Goal: Transaction & Acquisition: Purchase product/service

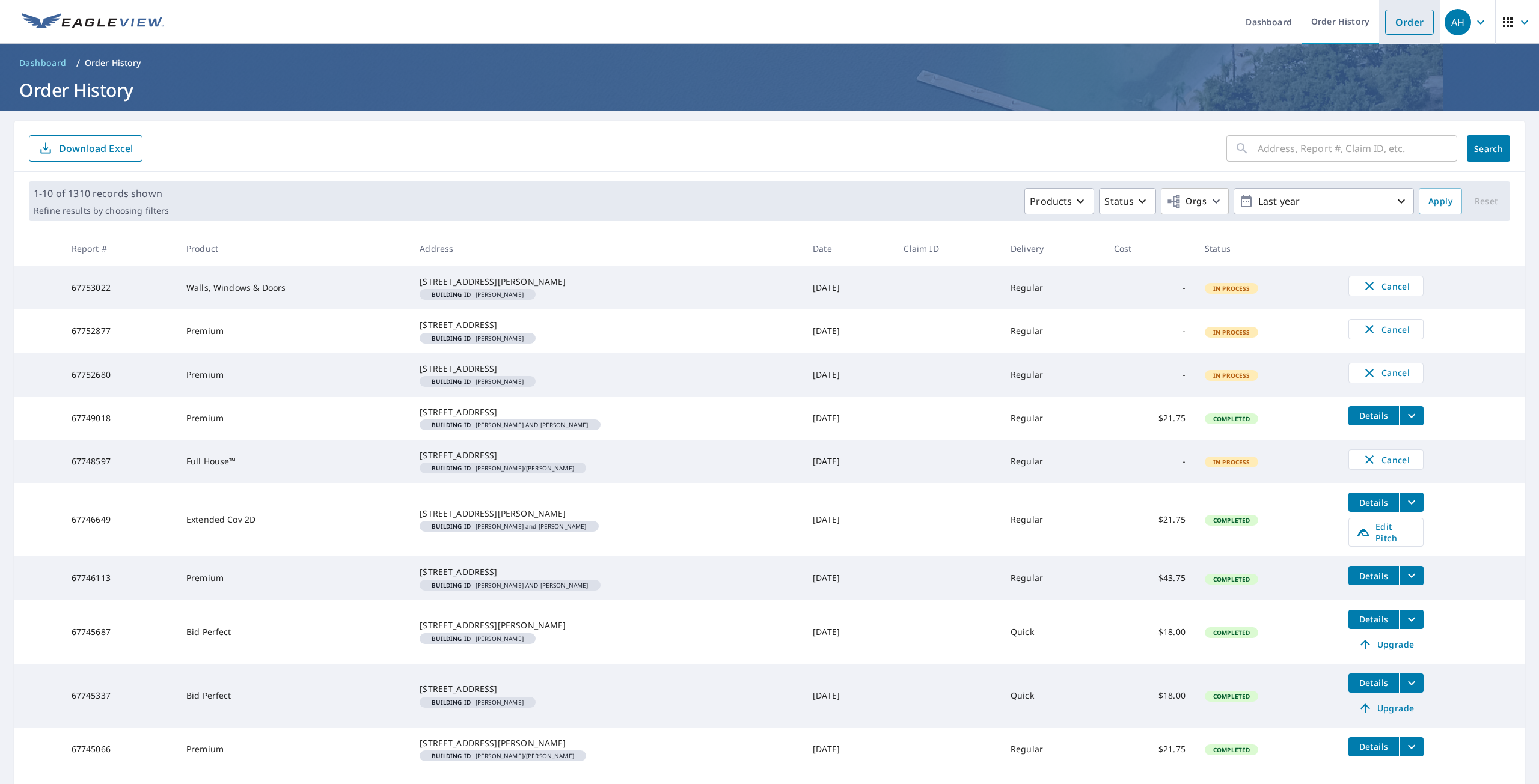
click at [1399, 24] on link "Order" at bounding box center [1409, 22] width 48 height 25
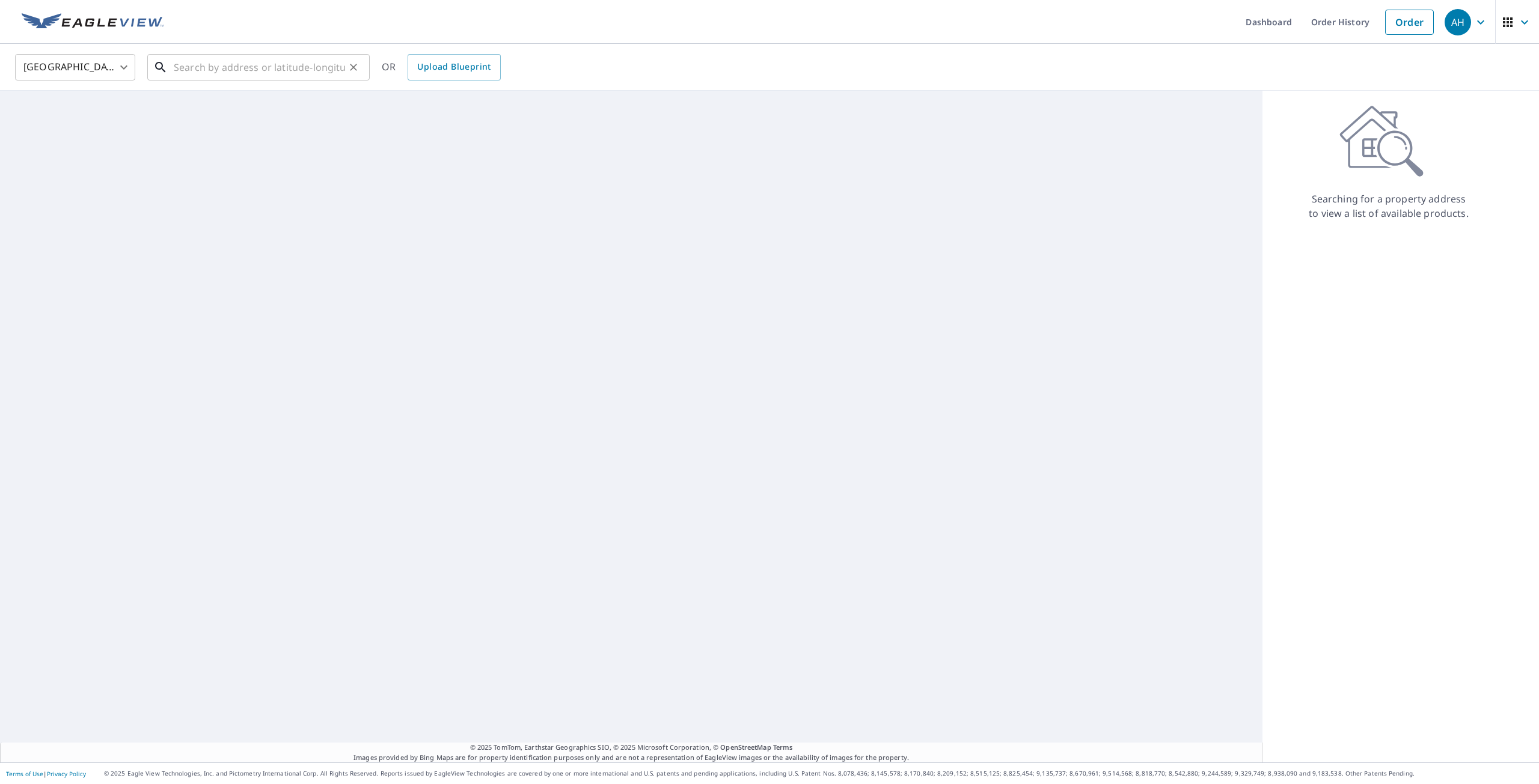
click at [217, 67] on input "text" at bounding box center [259, 67] width 171 height 34
paste input "[STREET_ADDRESS][PERSON_NAME]"
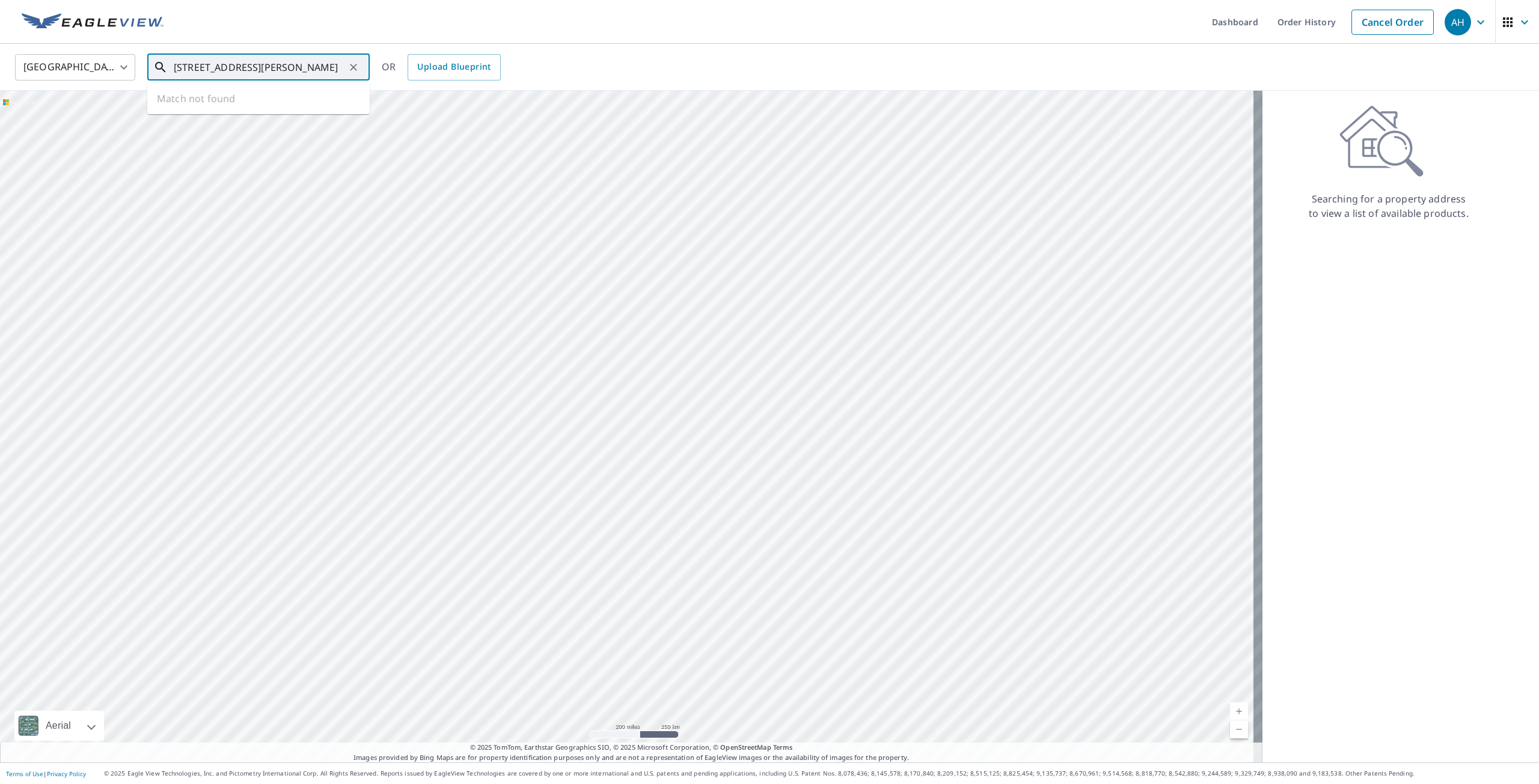
scroll to position [0, 3]
click at [256, 110] on p "[GEOGRAPHIC_DATA], MI 48025" at bounding box center [266, 115] width 189 height 12
type input "[STREET_ADDRESS][PERSON_NAME]"
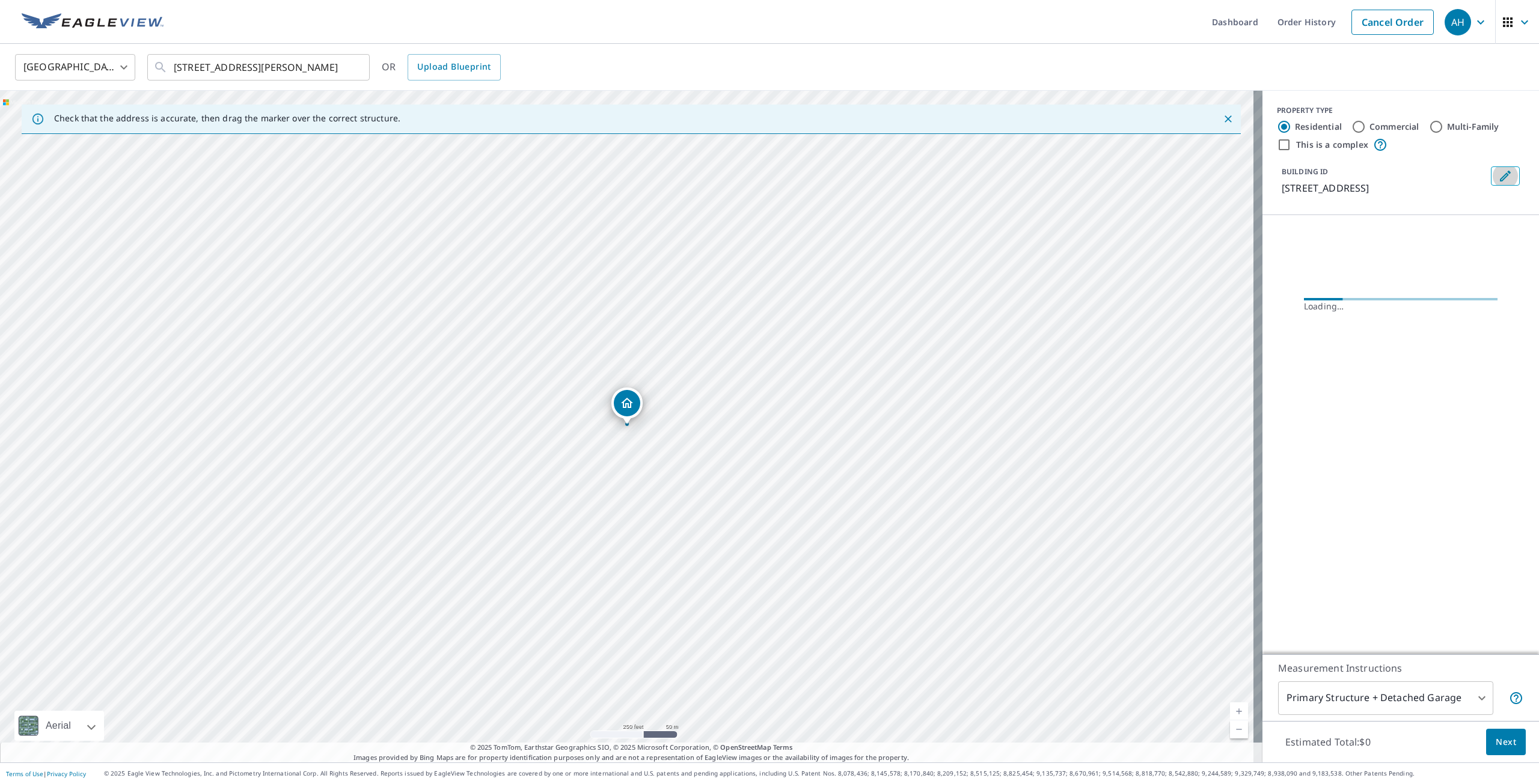
click at [1498, 173] on icon "Edit building 1" at bounding box center [1505, 176] width 15 height 15
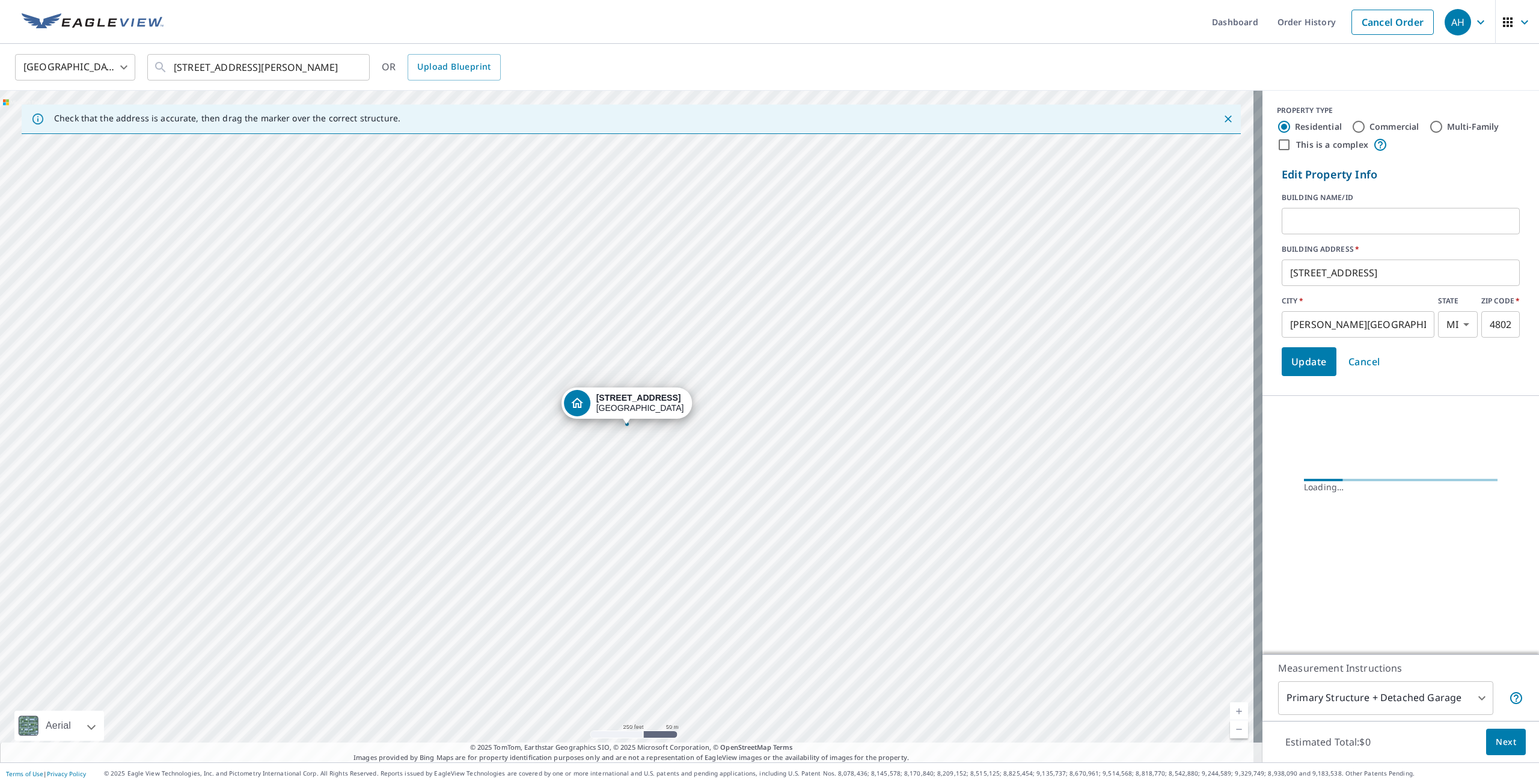
click at [1340, 231] on input "text" at bounding box center [1401, 221] width 238 height 34
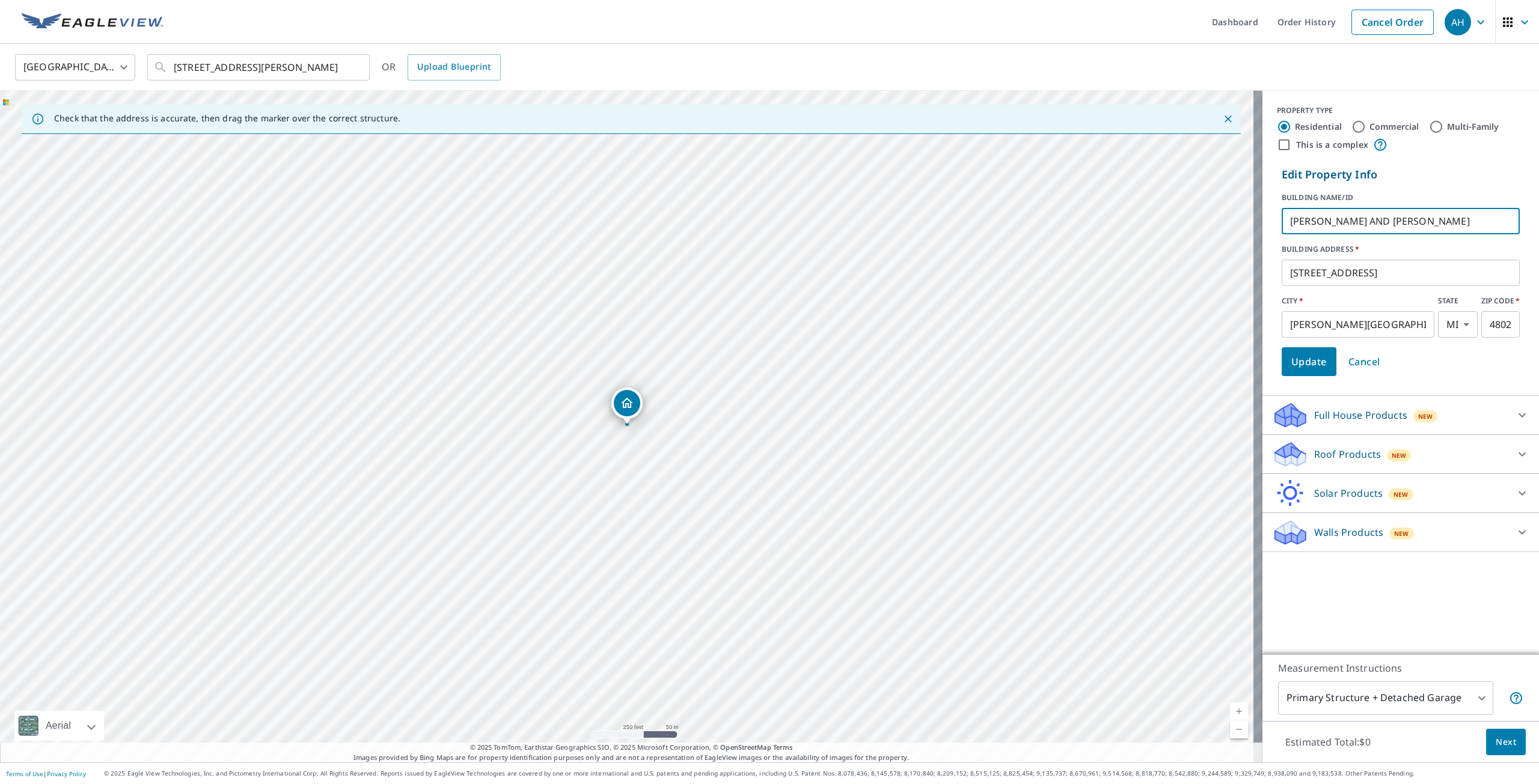
paste input "Abelarde"
type input "[PERSON_NAME] AND [PERSON_NAME]"
click at [1313, 354] on span "Update" at bounding box center [1309, 362] width 36 height 17
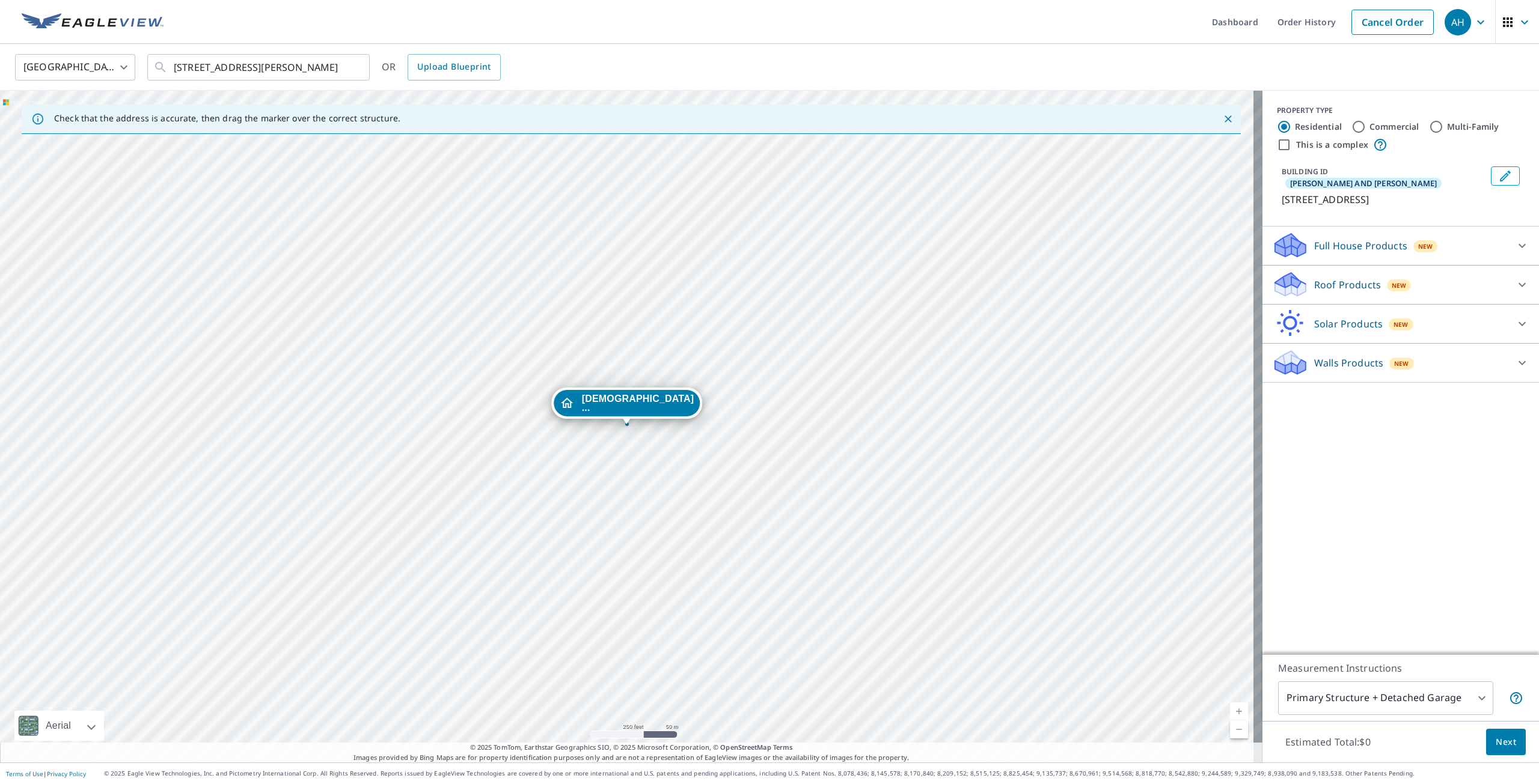
click at [1314, 278] on p "Roof Products" at bounding box center [1347, 285] width 67 height 15
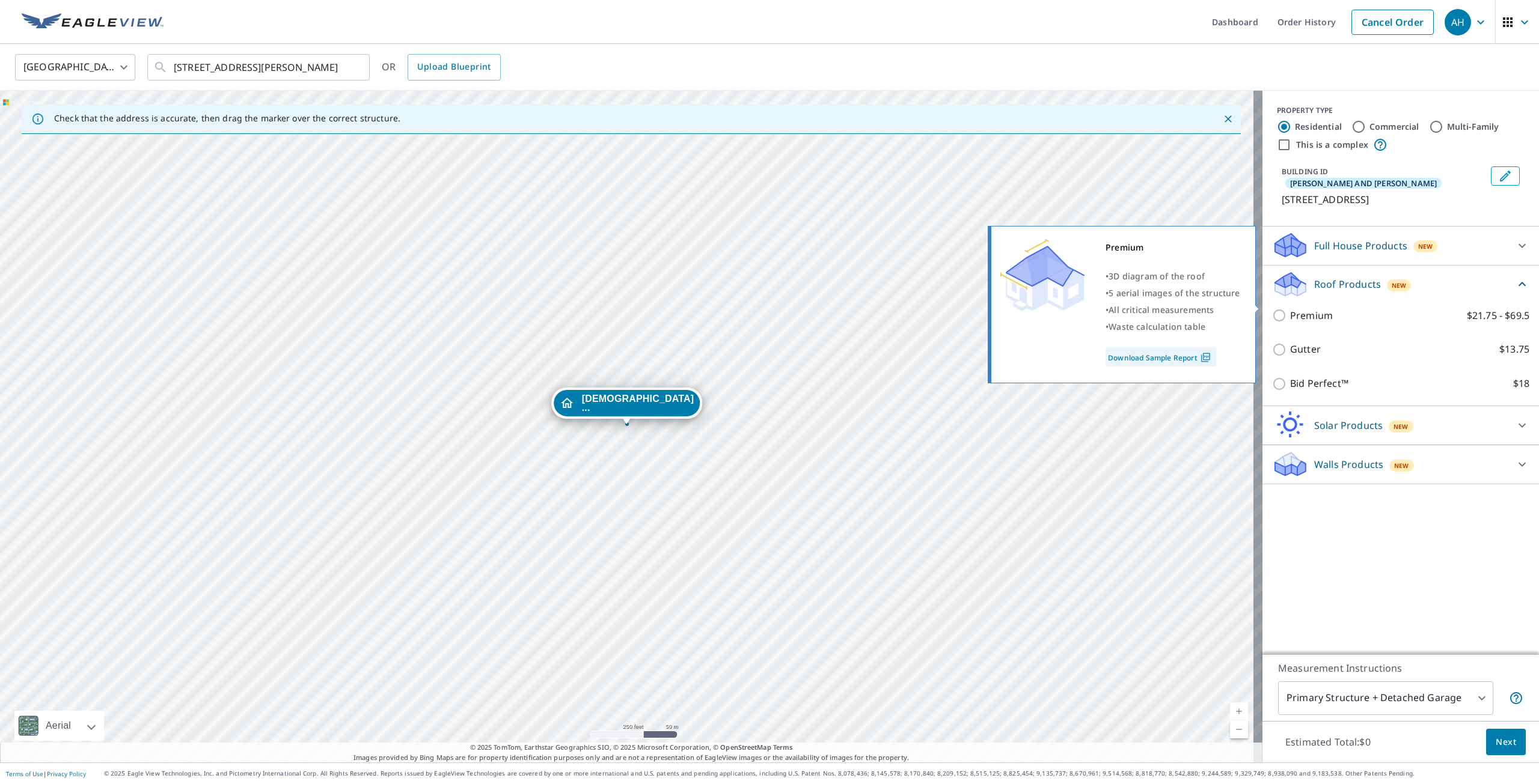
click at [1273, 308] on input "Premium $21.75 - $69.5" at bounding box center [1281, 315] width 18 height 15
checkbox input "true"
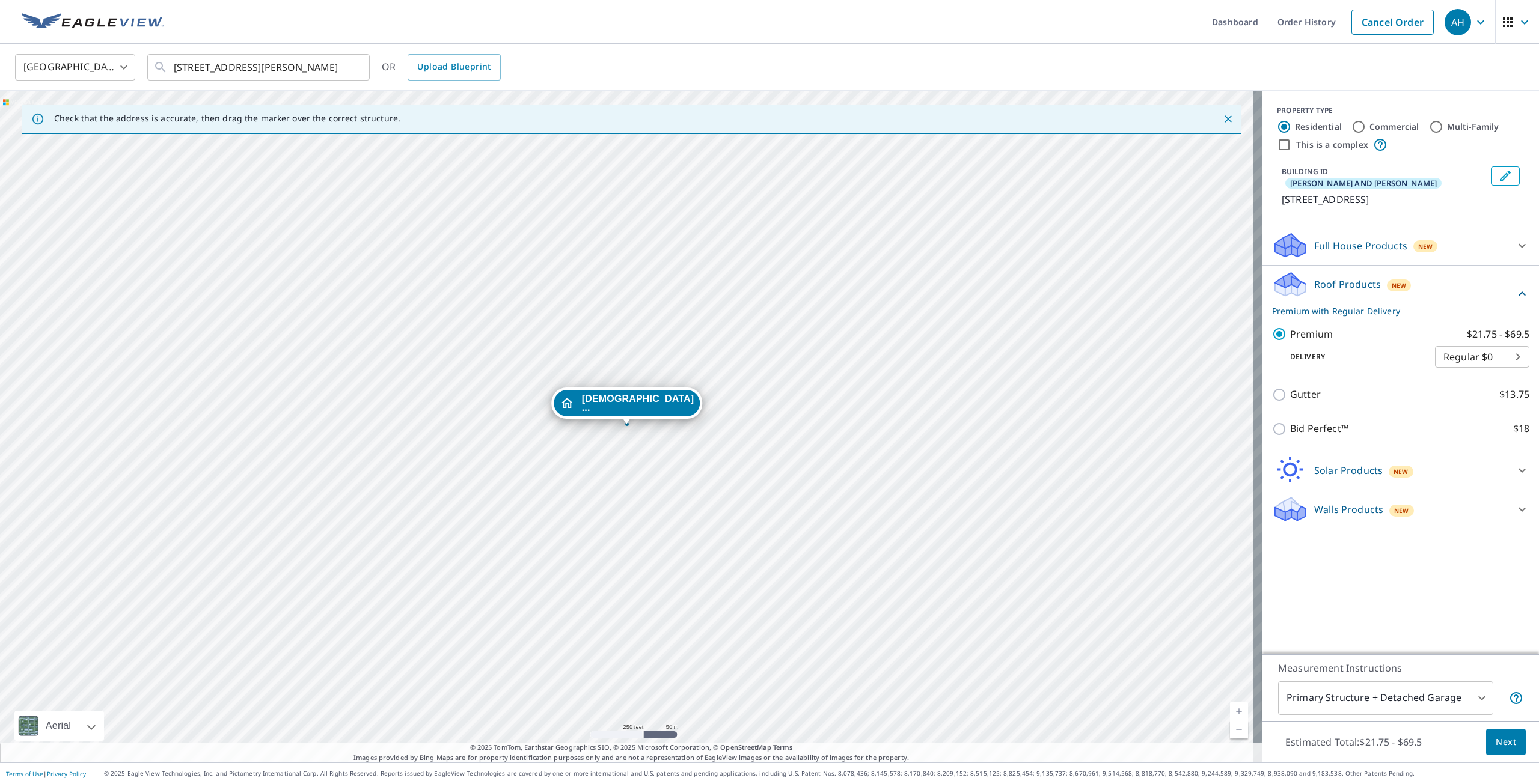
click at [1419, 700] on body "AH AH Dashboard Order History Cancel Order AH [GEOGRAPHIC_DATA] [GEOGRAPHIC_DAT…" at bounding box center [769, 392] width 1539 height 784
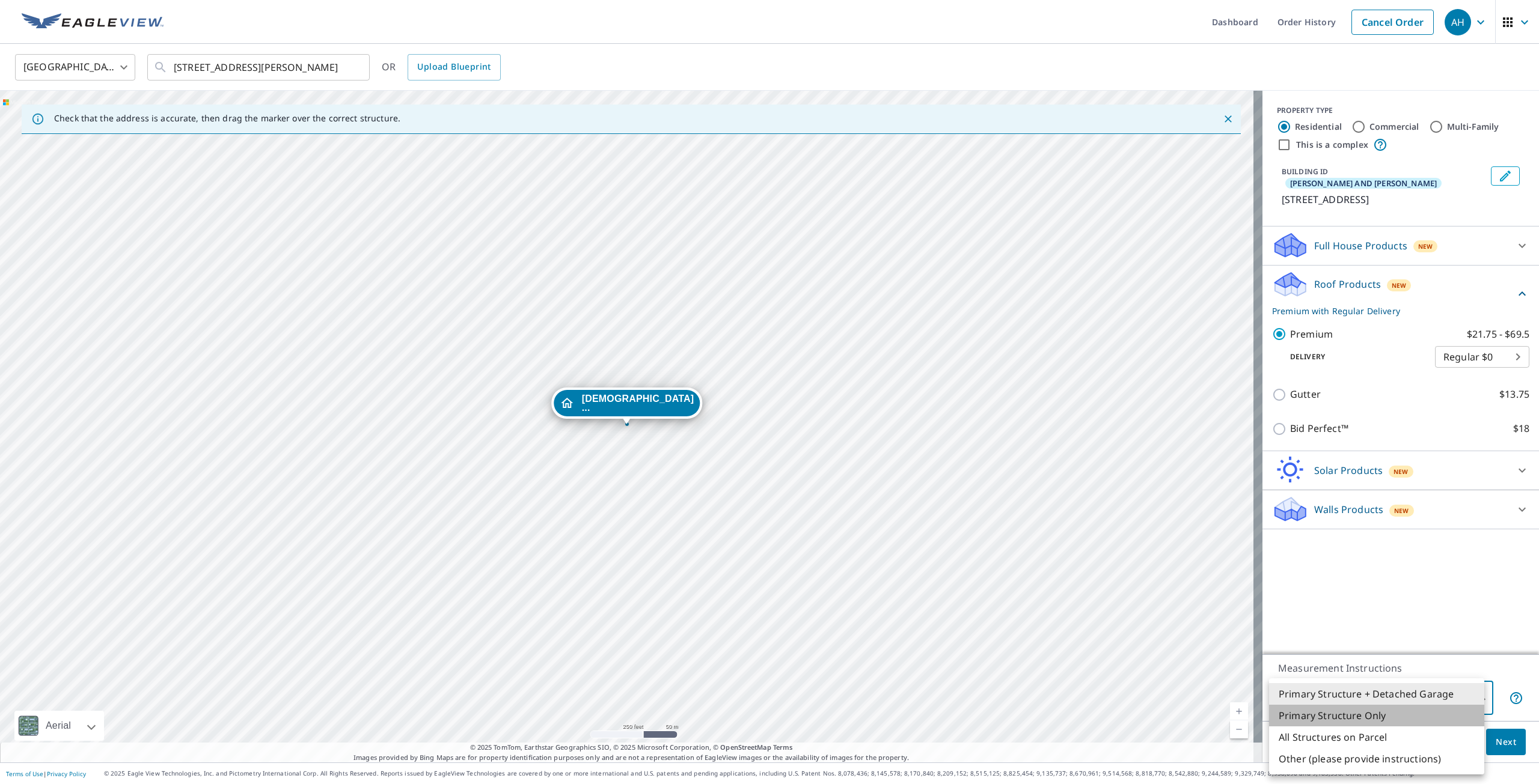
click at [1403, 717] on li "Primary Structure Only" at bounding box center [1376, 715] width 215 height 22
type input "2"
click at [1499, 741] on span "Next" at bounding box center [1506, 743] width 20 height 15
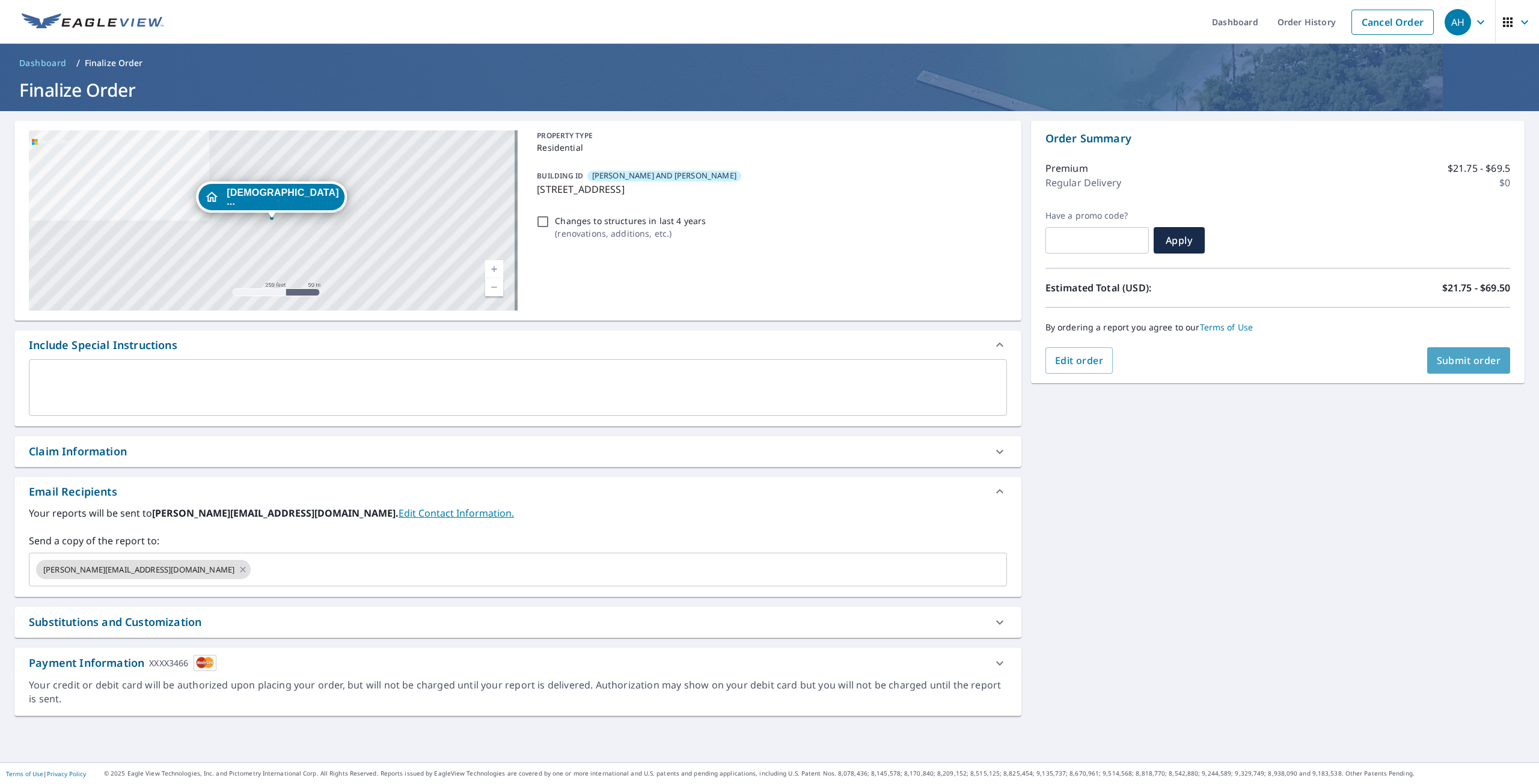
click at [1453, 357] on span "Submit order" at bounding box center [1468, 360] width 64 height 13
checkbox input "true"
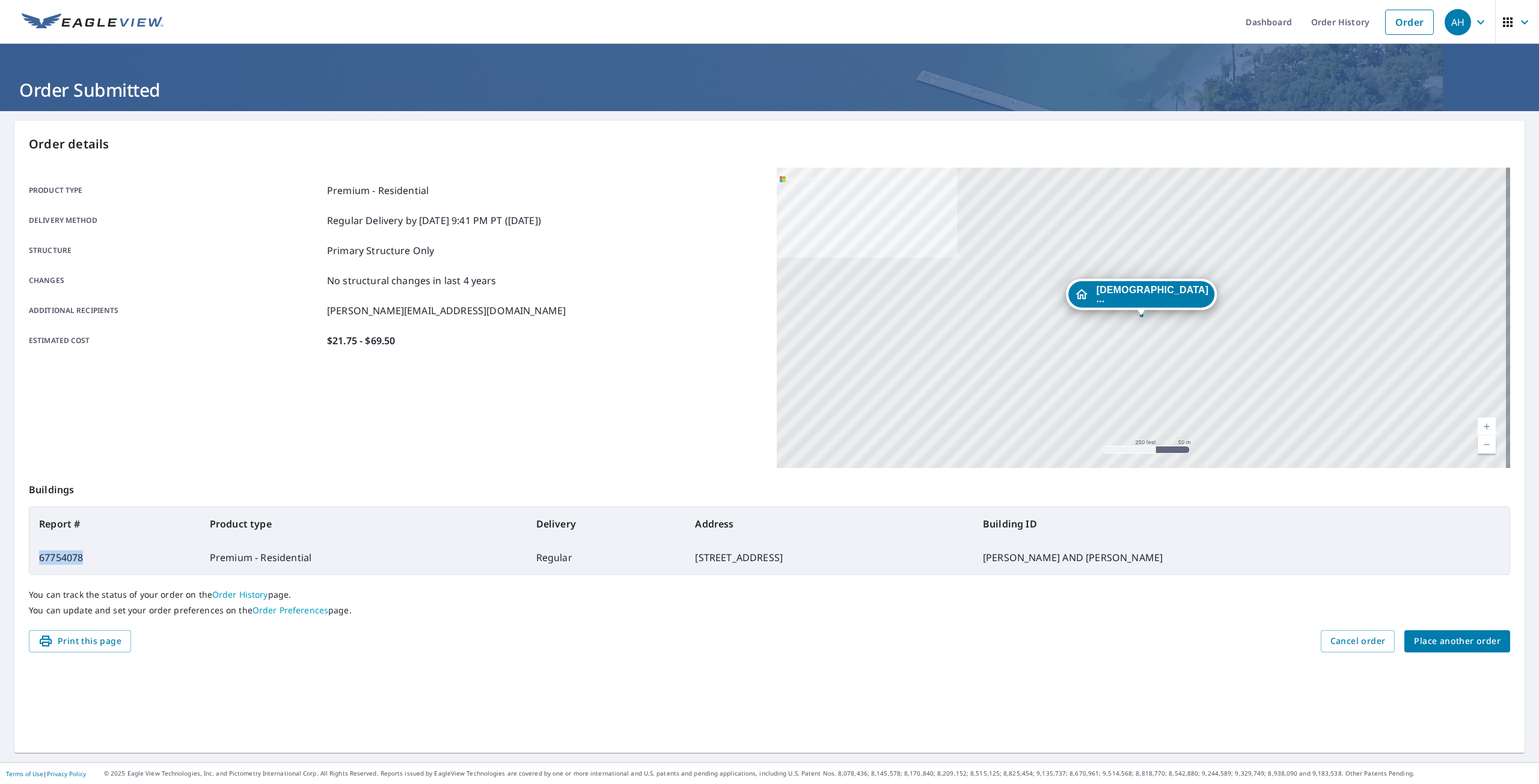
drag, startPoint x: 94, startPoint y: 558, endPoint x: 34, endPoint y: 556, distance: 60.0
click at [34, 556] on td "67754078" at bounding box center [115, 557] width 171 height 34
copy td "67754078"
click at [1445, 639] on span "Place another order" at bounding box center [1457, 641] width 87 height 15
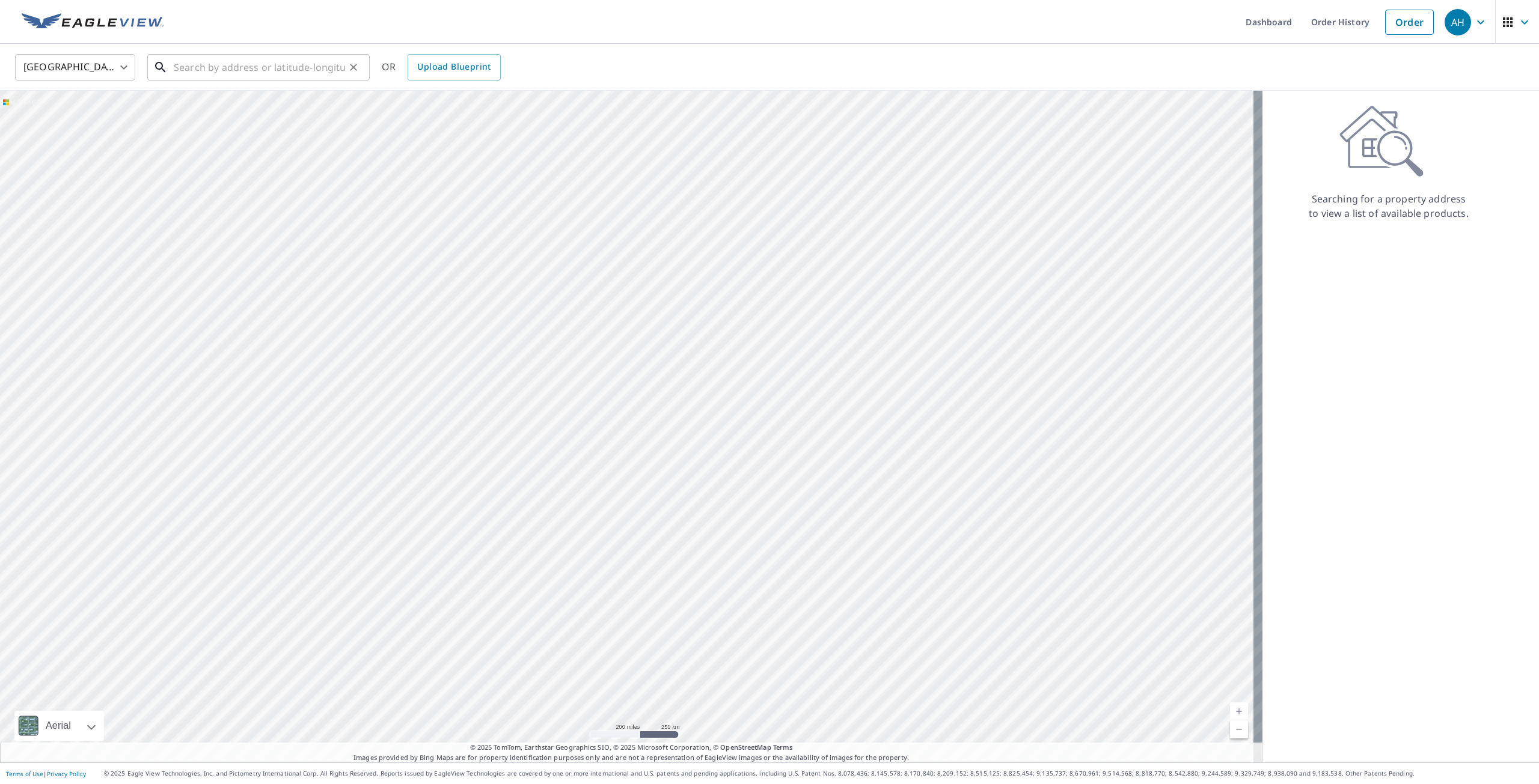
click at [220, 71] on input "text" at bounding box center [259, 67] width 171 height 34
paste input "[STREET_ADDRESS]"
click at [248, 112] on p "[GEOGRAPHIC_DATA]" at bounding box center [266, 115] width 189 height 12
type input "[STREET_ADDRESS]"
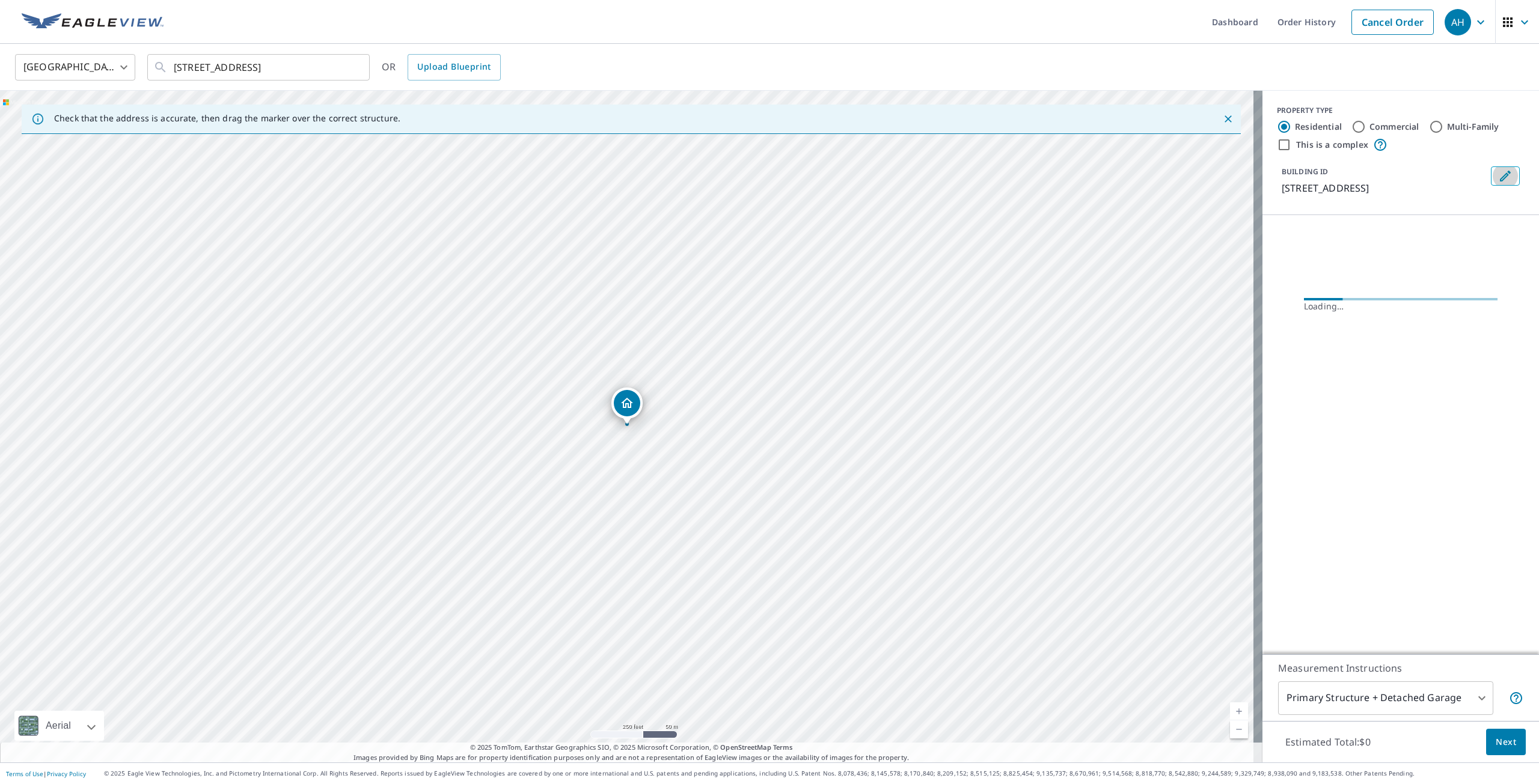
click at [1499, 176] on icon "Edit building 1" at bounding box center [1505, 176] width 11 height 11
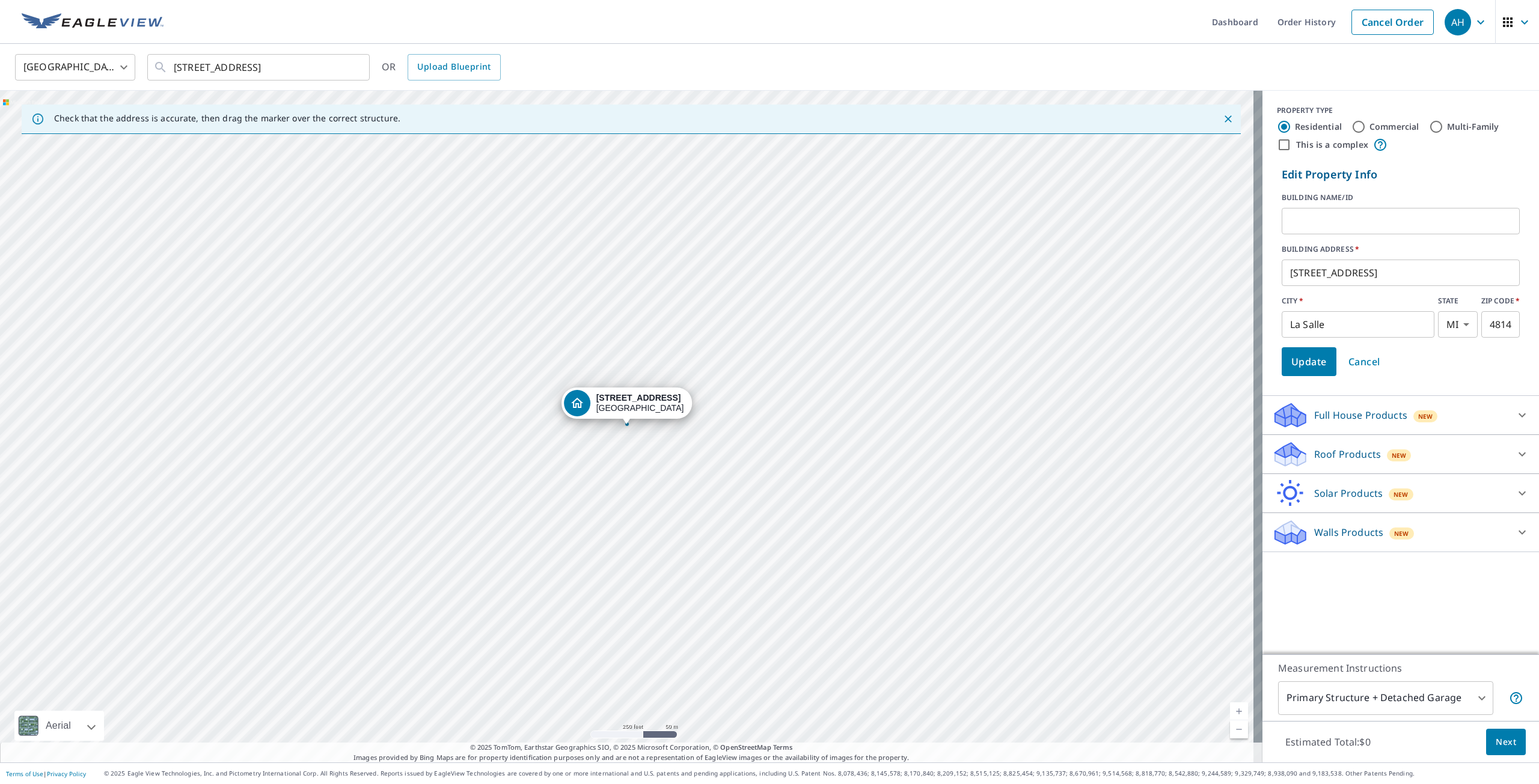
click at [1329, 224] on input "text" at bounding box center [1401, 221] width 238 height 34
type input "[PERSON_NAME]"
click at [1308, 362] on span "Update" at bounding box center [1309, 362] width 36 height 17
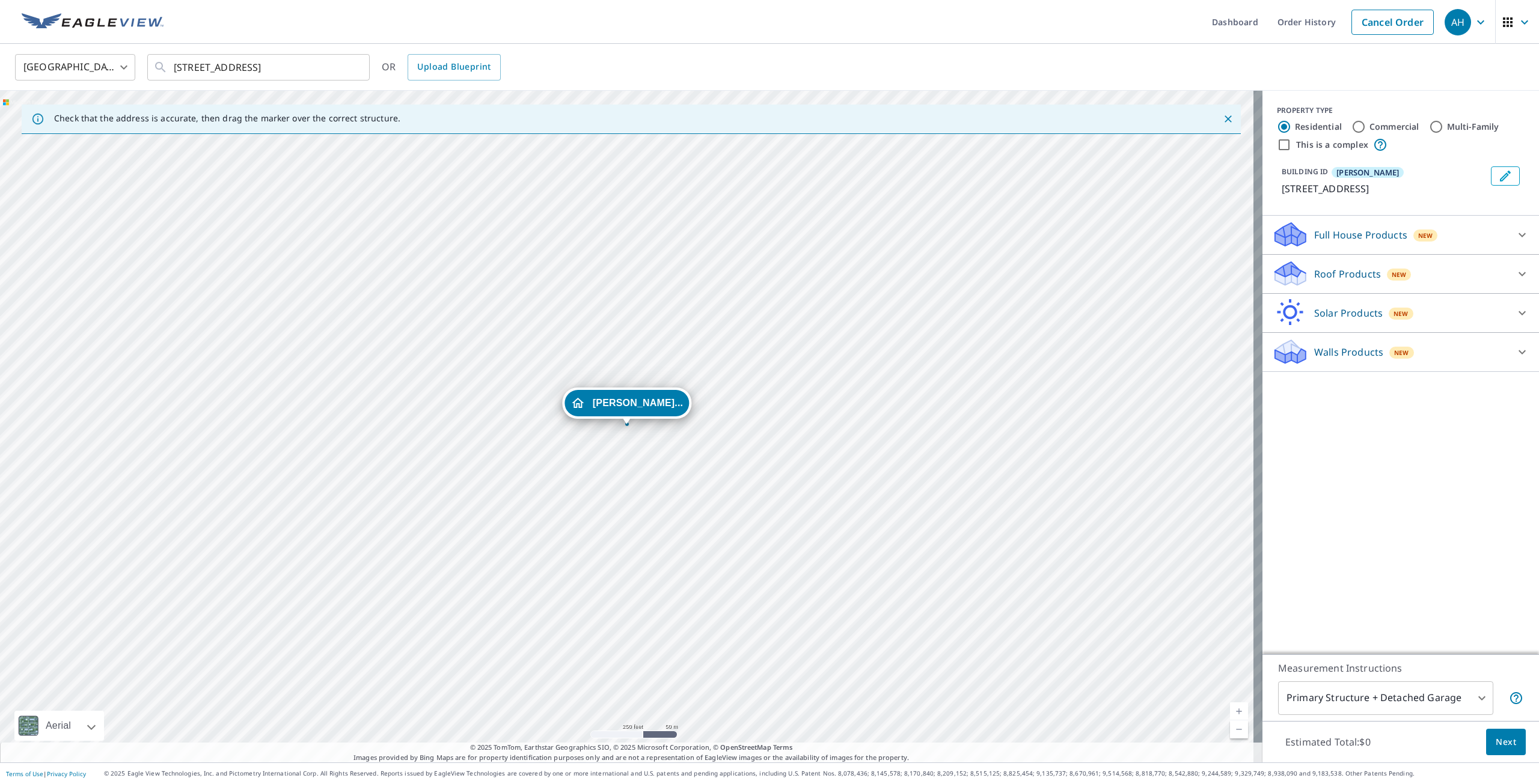
click at [1323, 276] on p "Roof Products" at bounding box center [1347, 274] width 67 height 15
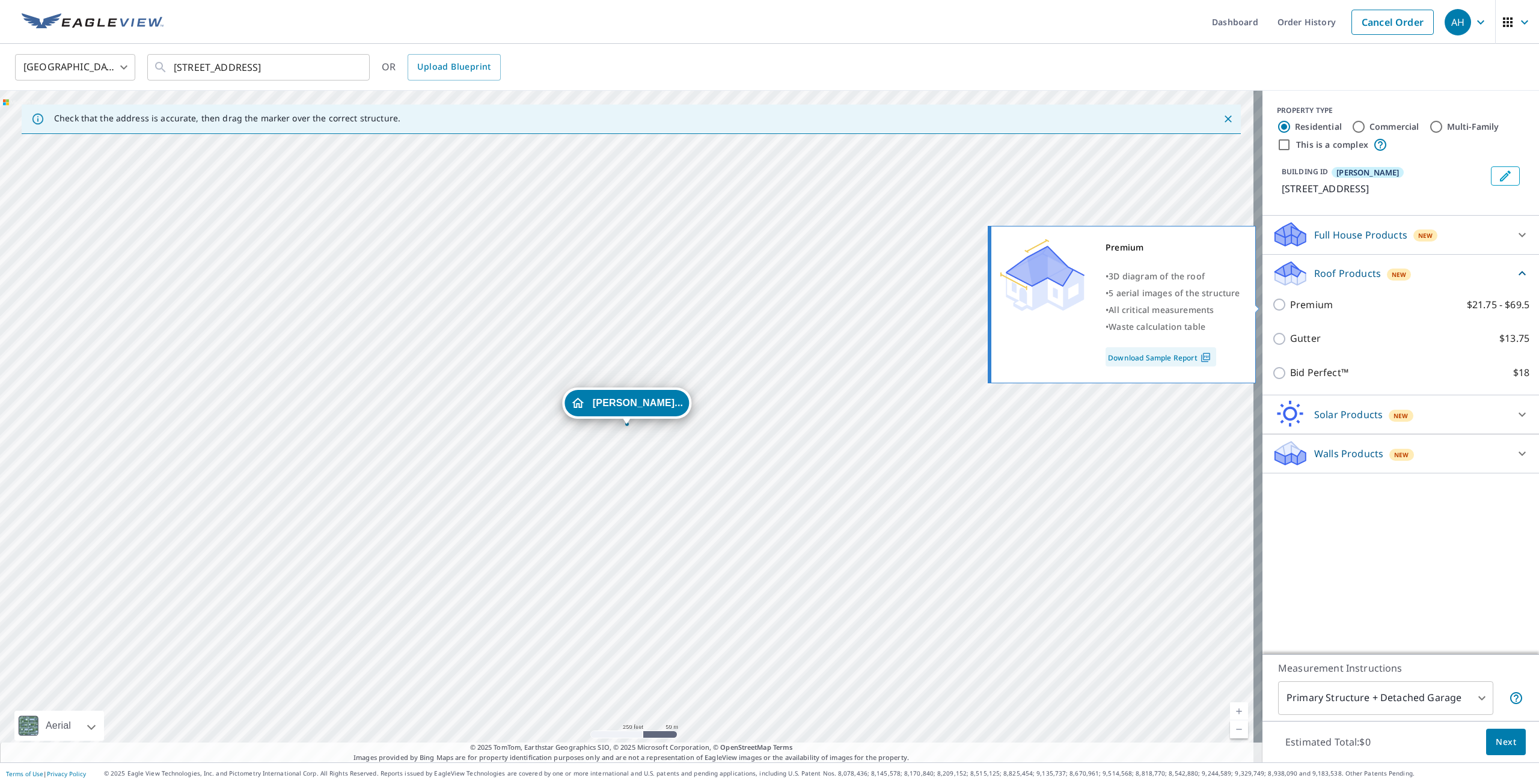
click at [1272, 301] on input "Premium $21.75 - $69.5" at bounding box center [1281, 304] width 18 height 15
checkbox input "true"
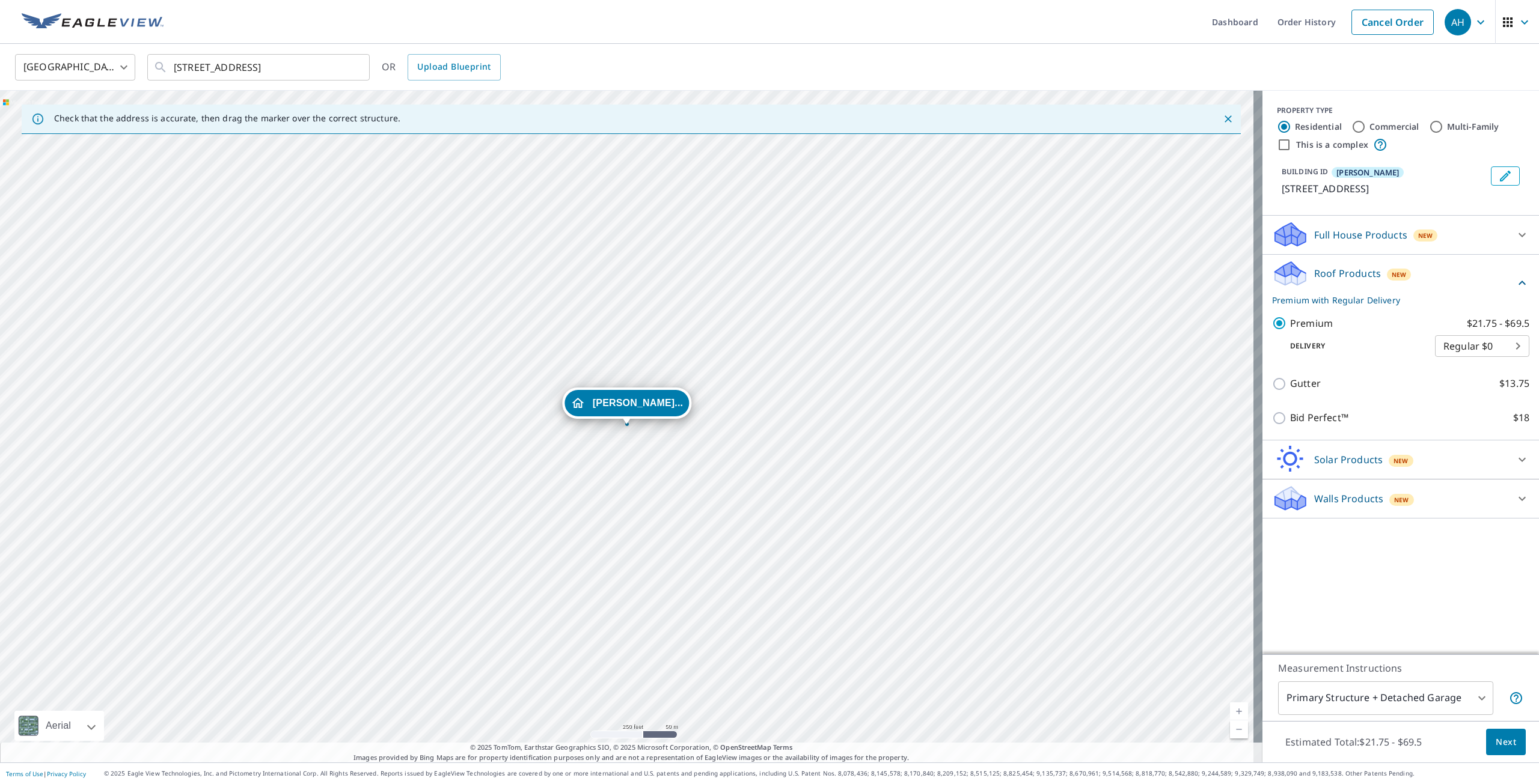
click at [1329, 697] on body "AH AH Dashboard Order History Cancel Order AH [GEOGRAPHIC_DATA] [GEOGRAPHIC_DAT…" at bounding box center [769, 392] width 1539 height 784
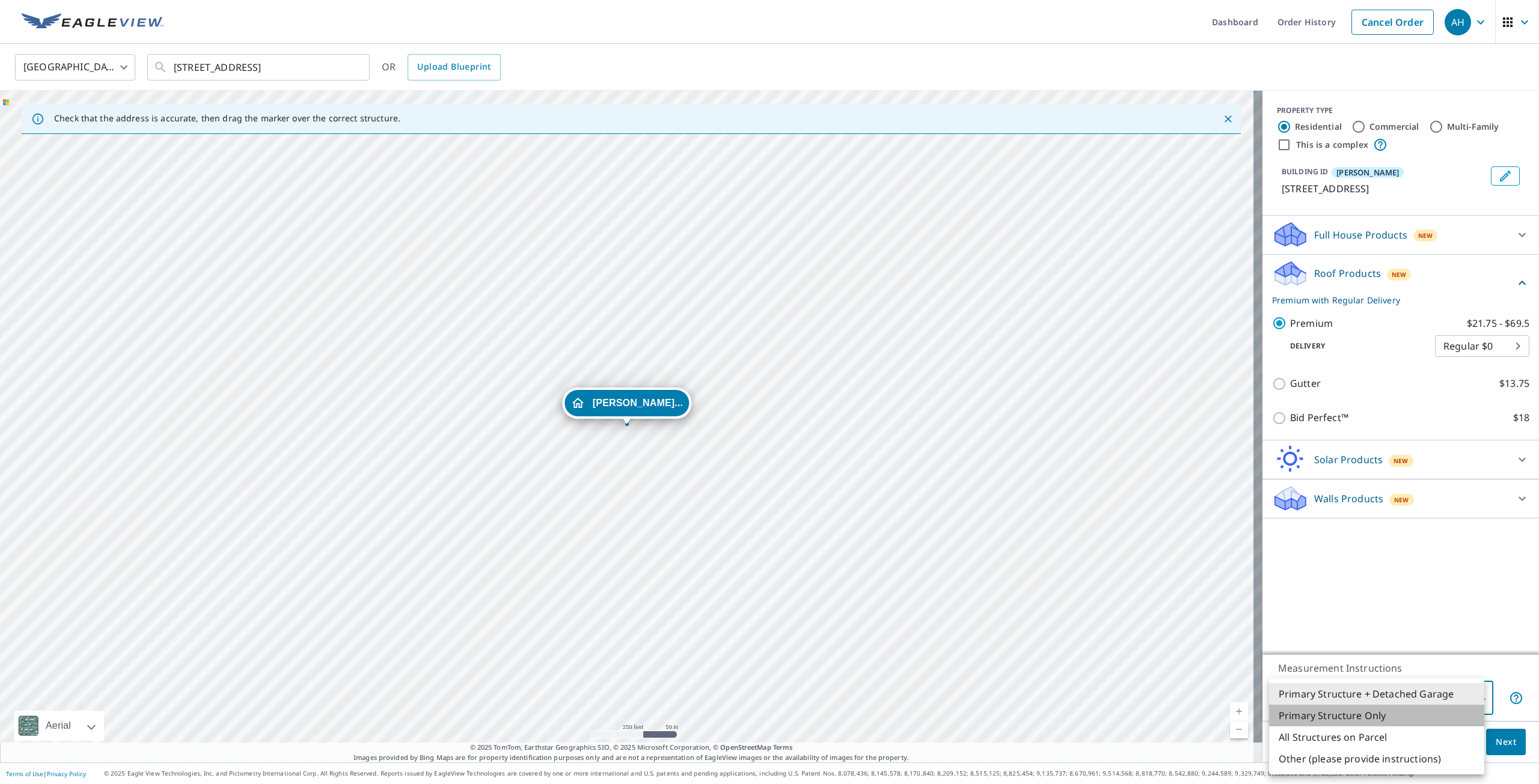
click at [1330, 717] on li "Primary Structure Only" at bounding box center [1376, 715] width 215 height 22
type input "2"
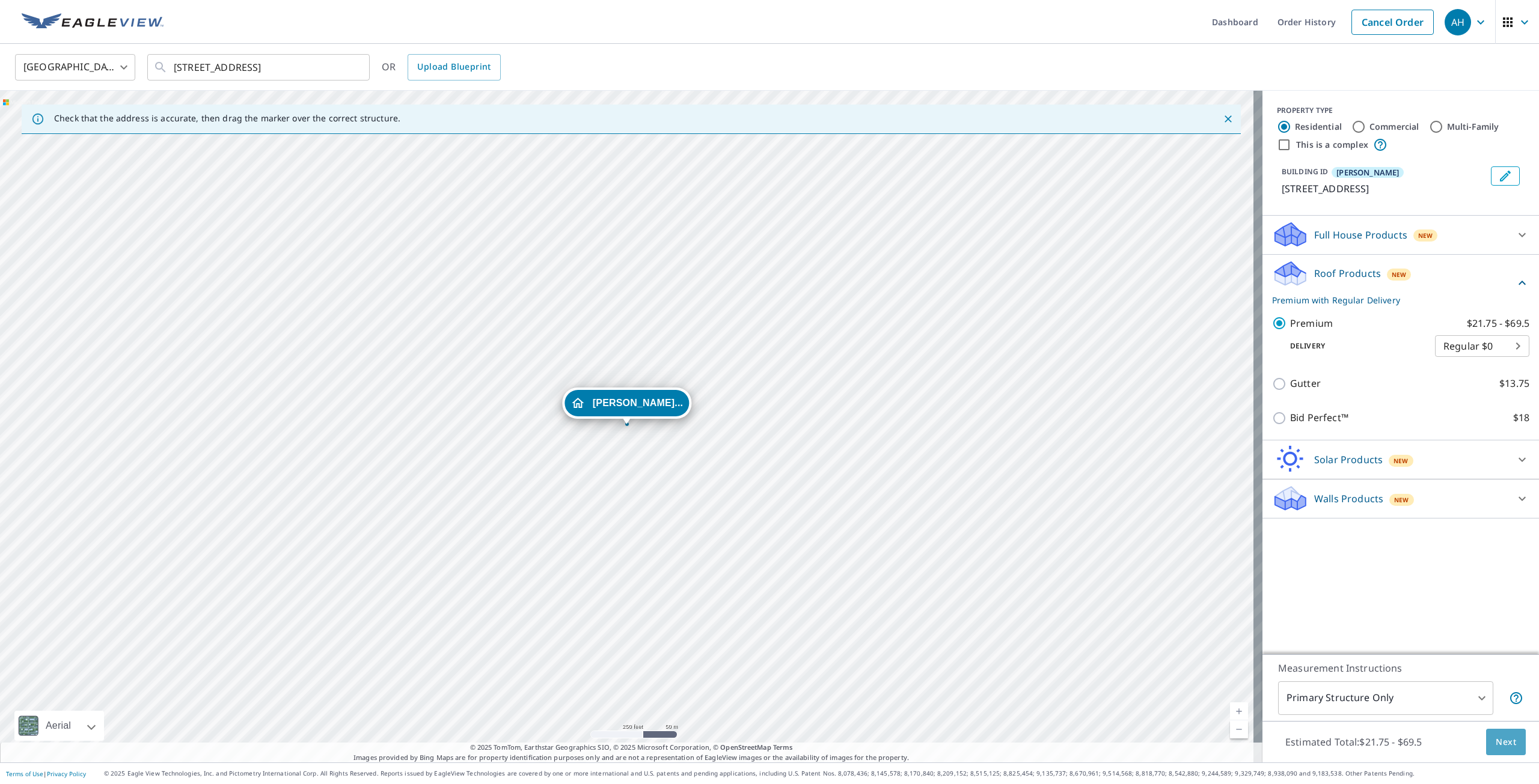
click at [1496, 739] on span "Next" at bounding box center [1506, 743] width 20 height 15
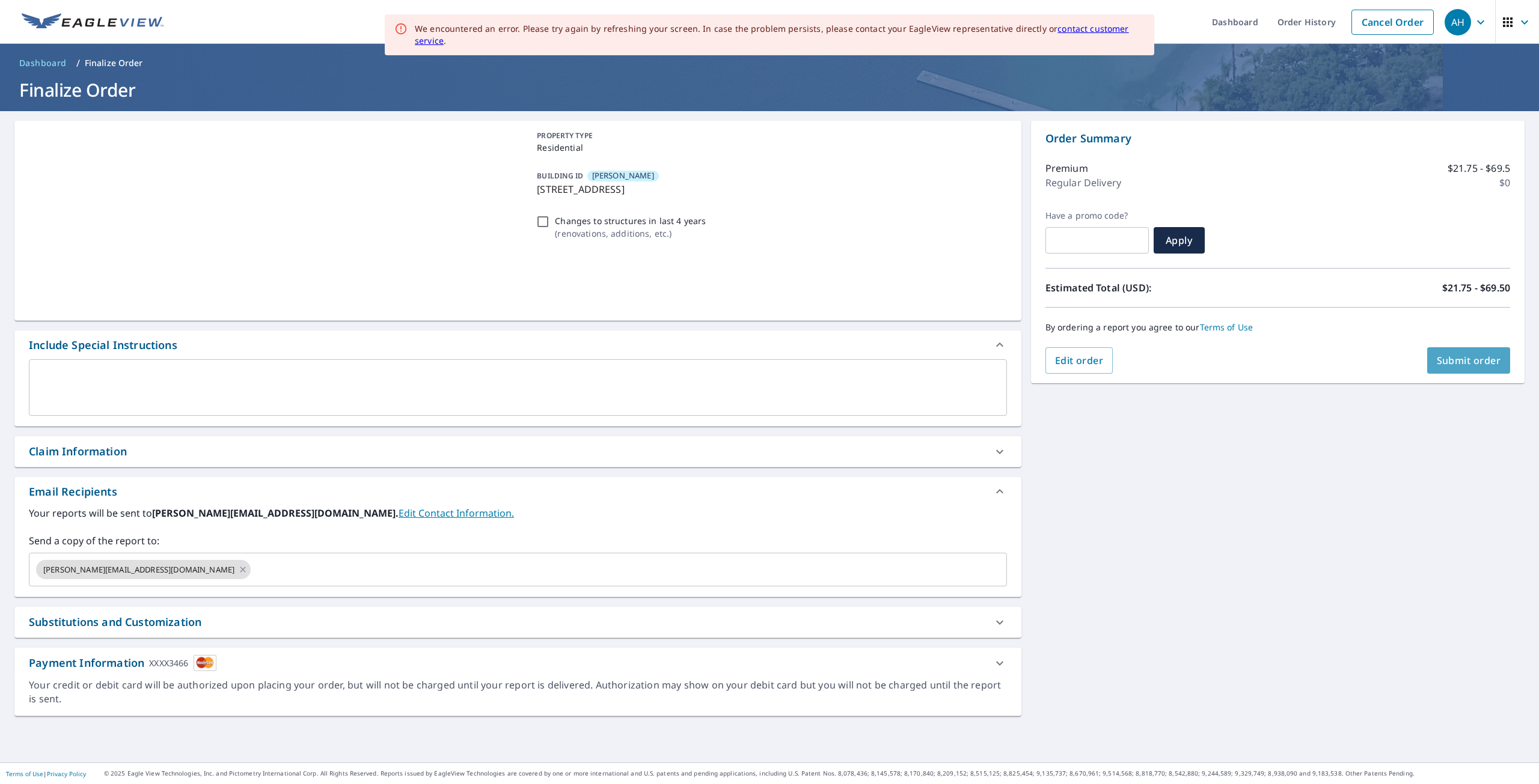
click at [1453, 358] on span "Submit order" at bounding box center [1468, 360] width 64 height 13
checkbox input "true"
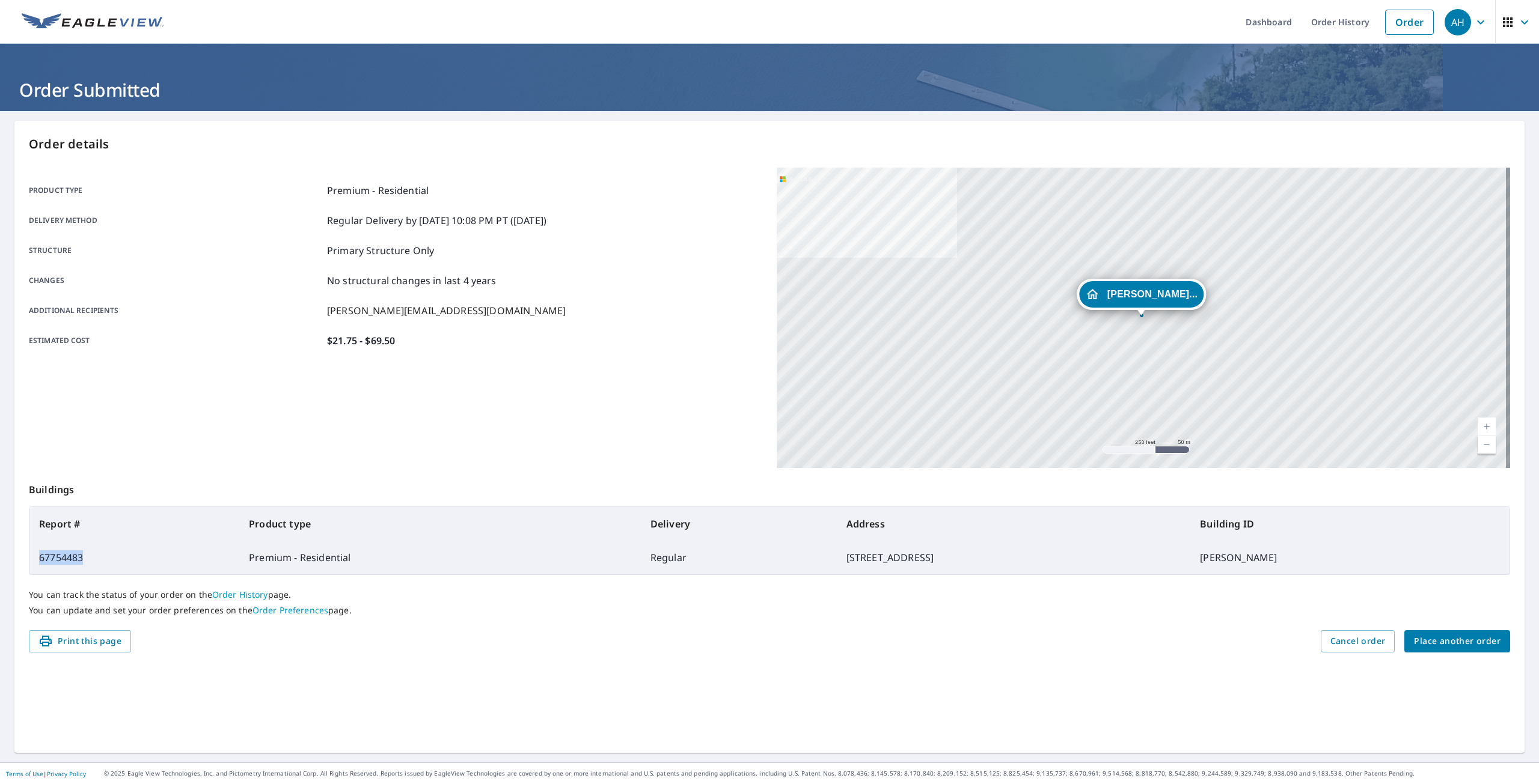
drag, startPoint x: 82, startPoint y: 557, endPoint x: 38, endPoint y: 556, distance: 44.0
click at [38, 556] on td "67754483" at bounding box center [134, 557] width 210 height 34
copy td "67754483"
